Goal: Information Seeking & Learning: Learn about a topic

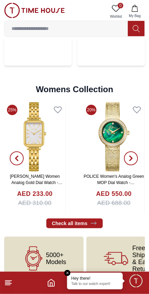
scroll to position [1681, 0]
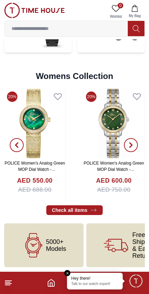
click at [8, 282] on line at bounding box center [7, 282] width 5 height 0
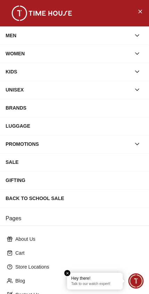
click at [15, 94] on div "UNISEX" at bounding box center [68, 90] width 125 height 13
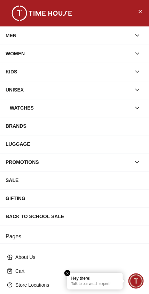
click at [19, 127] on div "BRANDS" at bounding box center [75, 126] width 138 height 13
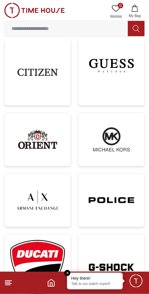
scroll to position [419, 0]
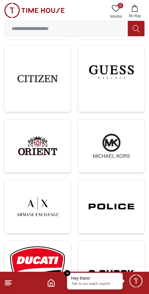
click at [121, 146] on img at bounding box center [111, 146] width 55 height 42
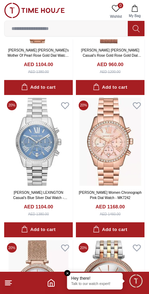
scroll to position [583, 0]
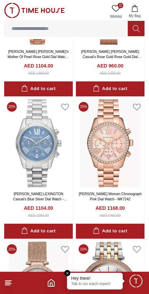
click at [12, 282] on icon at bounding box center [8, 283] width 8 height 8
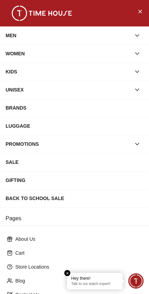
click at [30, 53] on div "WOMEN" at bounding box center [68, 53] width 125 height 13
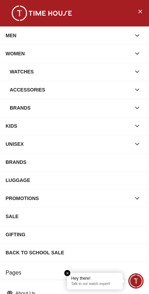
click at [22, 74] on div "Watches" at bounding box center [70, 71] width 121 height 13
